Goal: Task Accomplishment & Management: Manage account settings

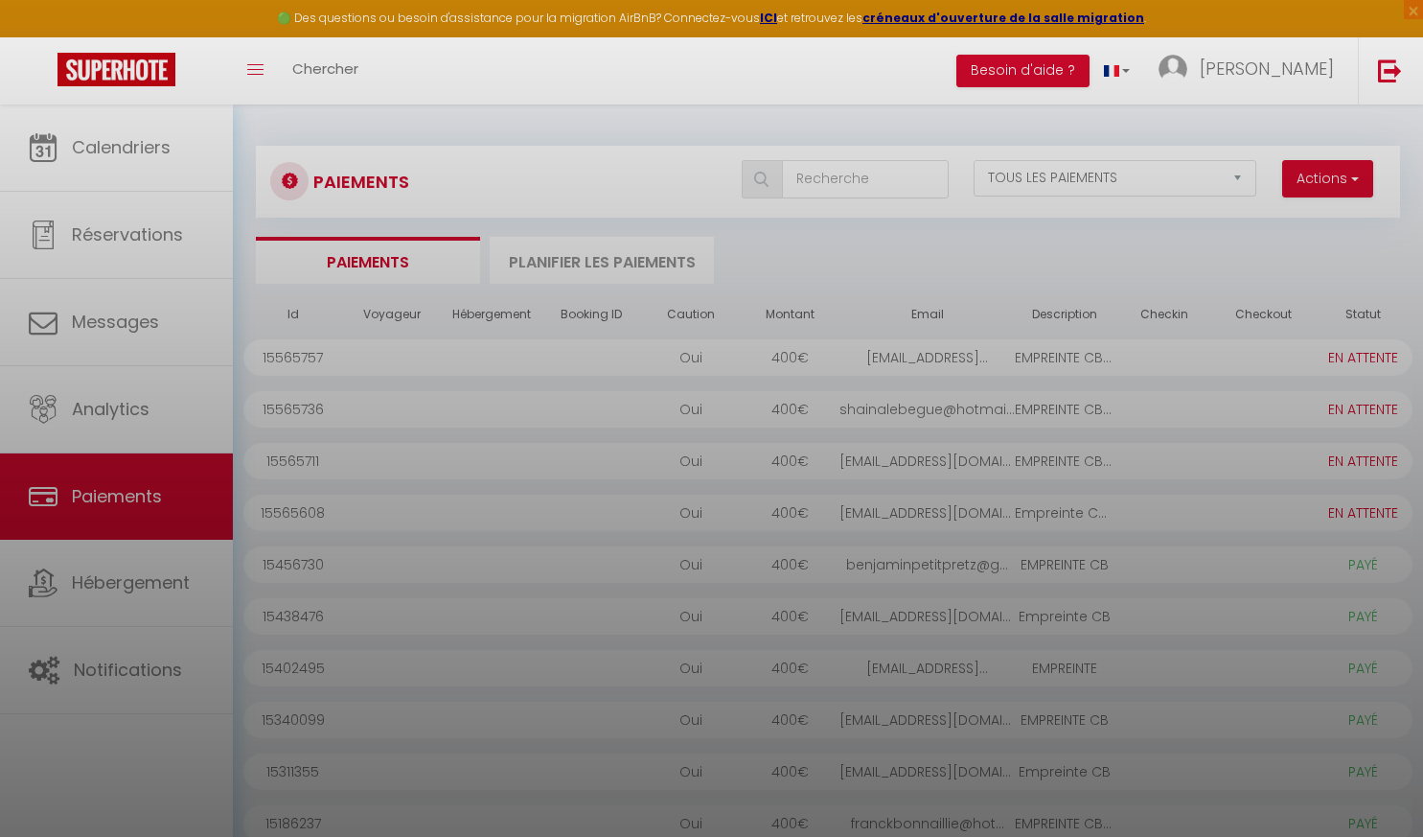
select select "2"
select select "0"
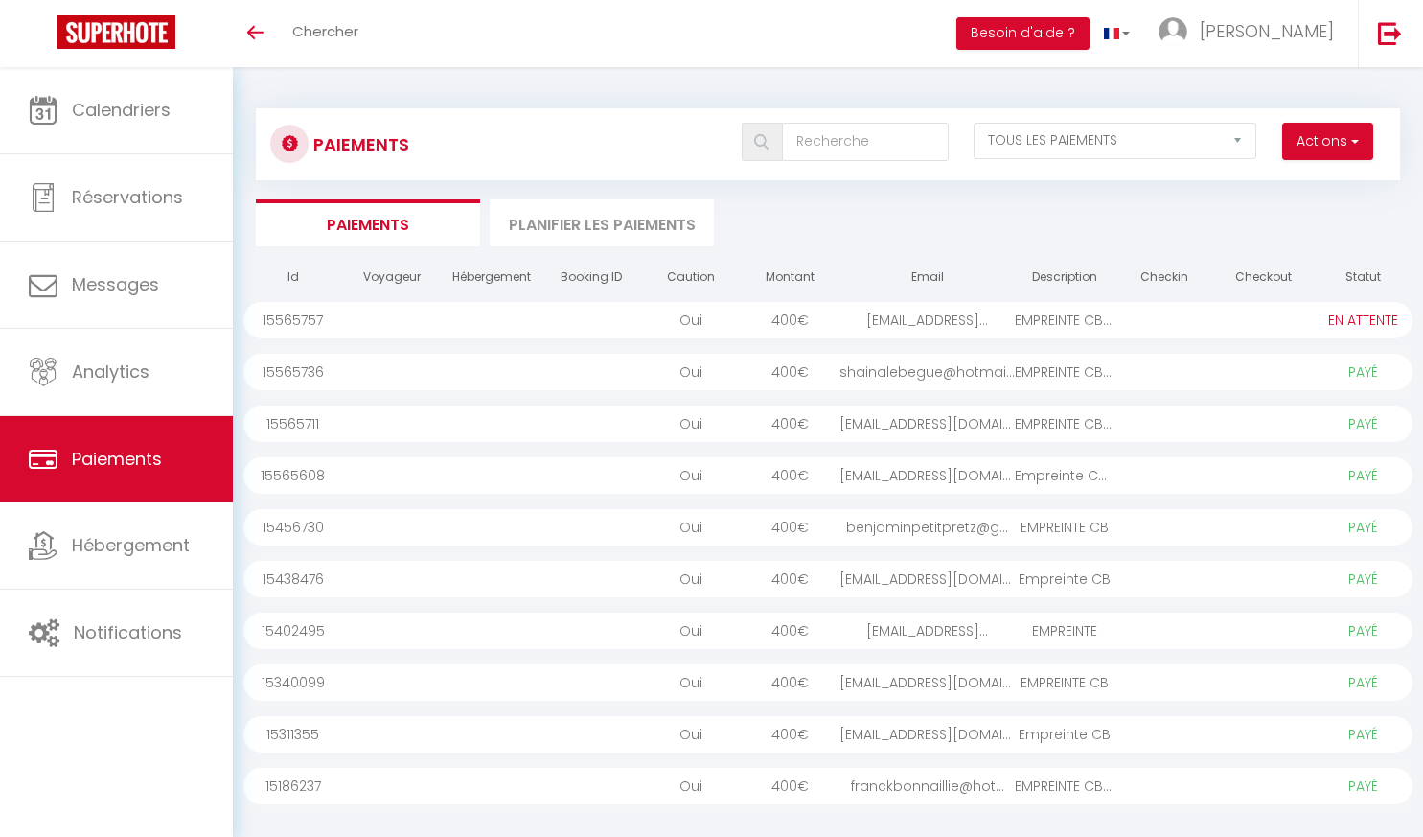
select select "2"
select select "0"
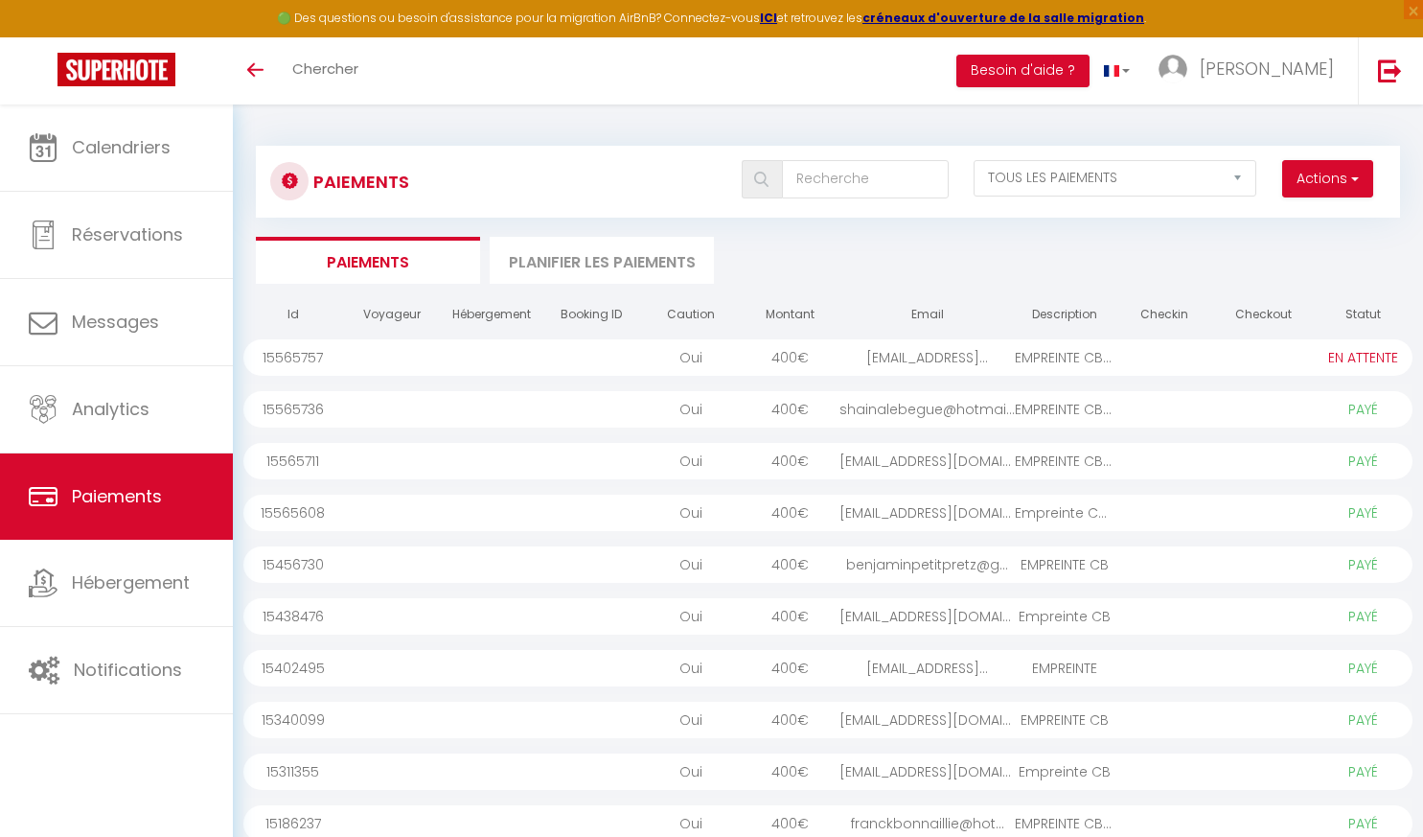
click at [988, 341] on div "claire.travert@gmail..." at bounding box center [927, 357] width 175 height 36
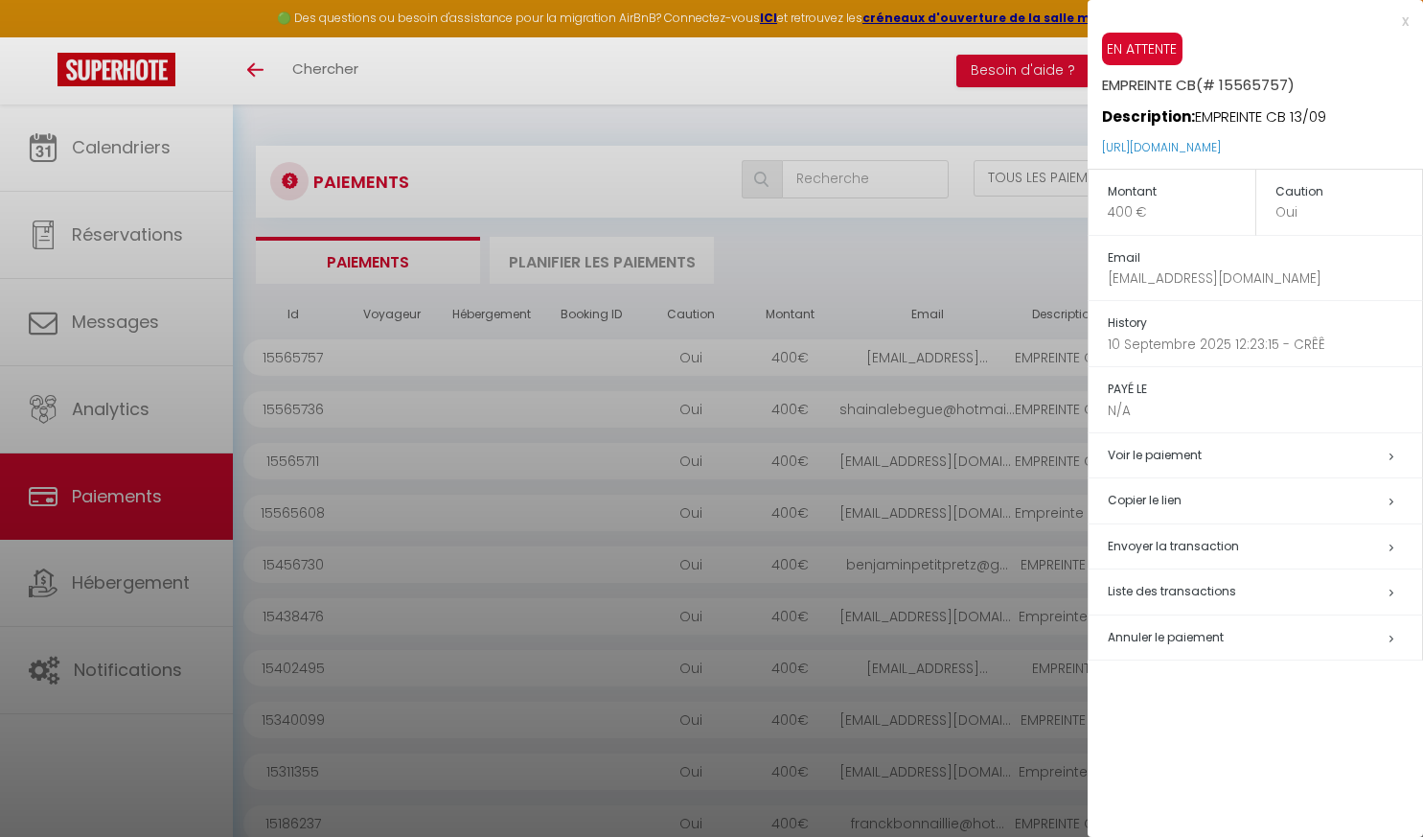
click at [1189, 497] on h5 "Copier le lien" at bounding box center [1265, 501] width 314 height 22
click at [611, 313] on div at bounding box center [711, 418] width 1423 height 837
